Goal: Information Seeking & Learning: Learn about a topic

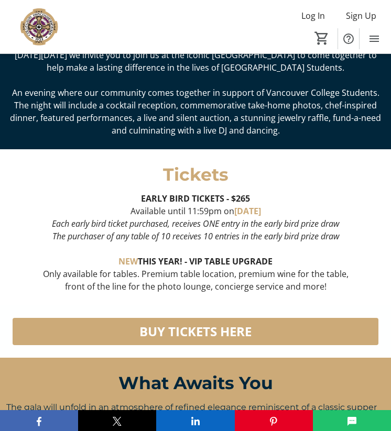
scroll to position [510, 0]
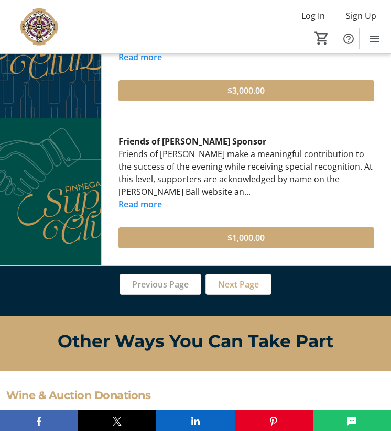
scroll to position [2017, 0]
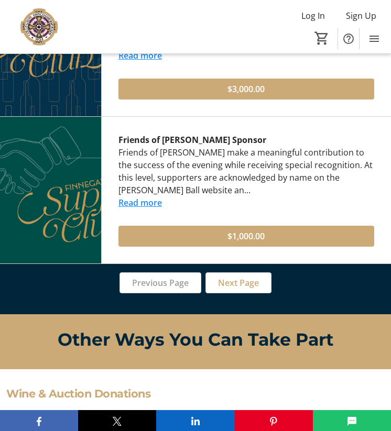
click at [149, 209] on link "Read more" at bounding box center [139, 203] width 43 height 12
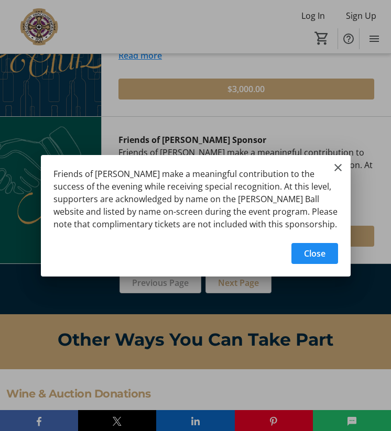
scroll to position [0, 0]
click at [337, 164] on mat-icon "Close" at bounding box center [338, 167] width 13 height 13
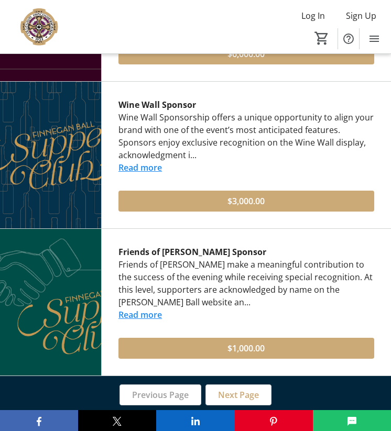
scroll to position [1904, 0]
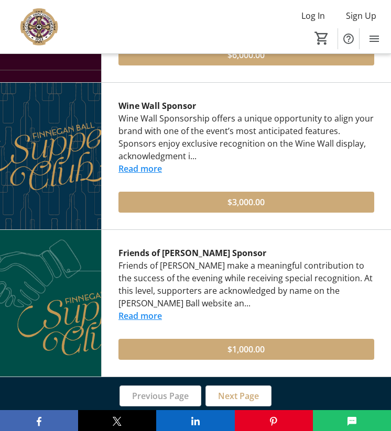
click at [145, 175] on link "Read more" at bounding box center [139, 169] width 43 height 12
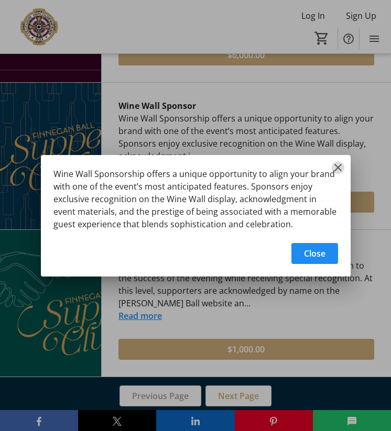
click at [338, 164] on mat-icon "Close" at bounding box center [338, 167] width 13 height 13
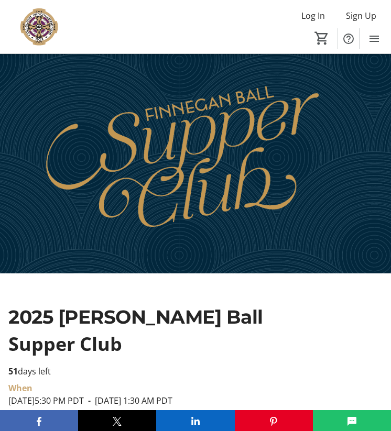
scroll to position [1904, 0]
